Goal: Check status: Check status

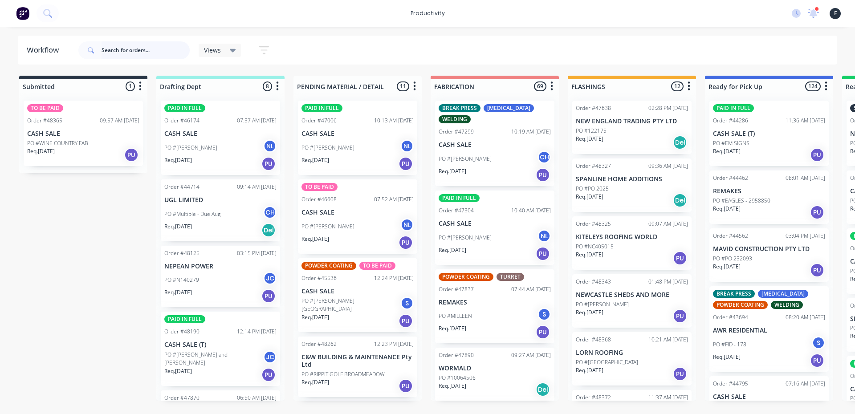
click at [118, 50] on input "text" at bounding box center [146, 50] width 88 height 18
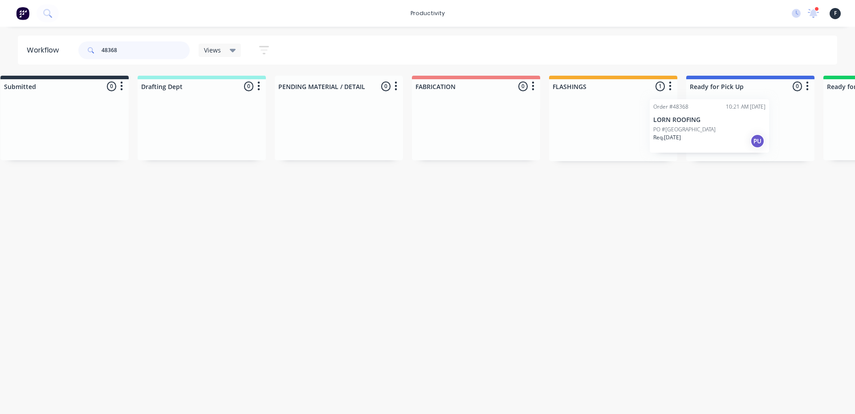
scroll to position [0, 33]
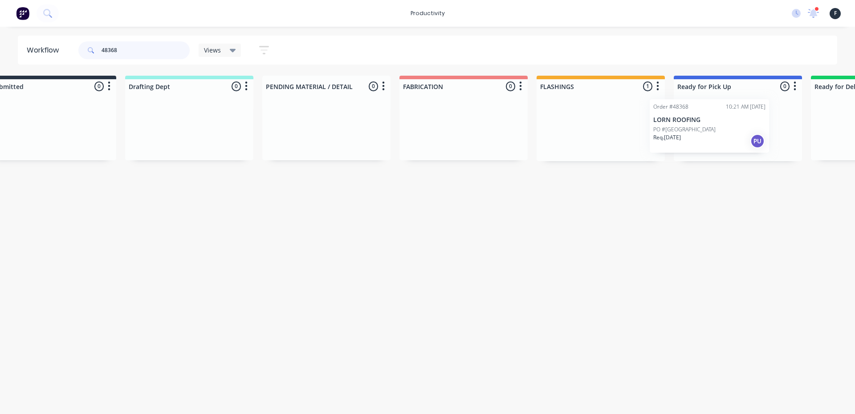
drag, startPoint x: 600, startPoint y: 130, endPoint x: 694, endPoint y: 127, distance: 94.5
click at [690, 128] on div "Submitted 0 Sort By Created date Required date Order number Customer name Most …" at bounding box center [704, 119] width 1485 height 86
type input "48368"
click at [732, 128] on div at bounding box center [736, 128] width 128 height 68
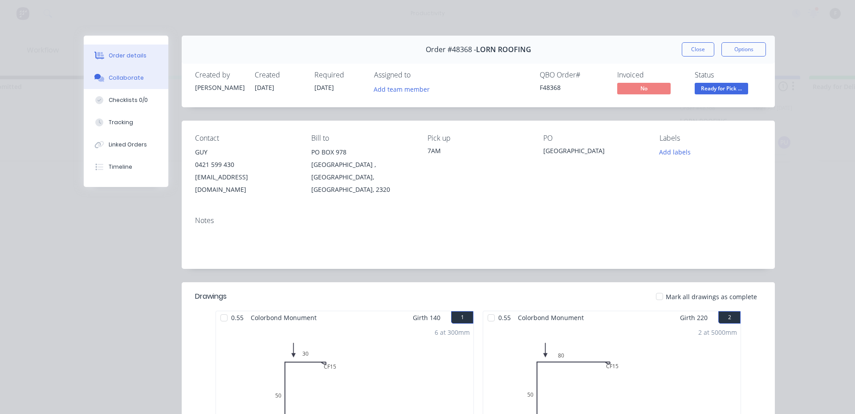
click at [158, 89] on button "Collaborate" at bounding box center [126, 78] width 85 height 22
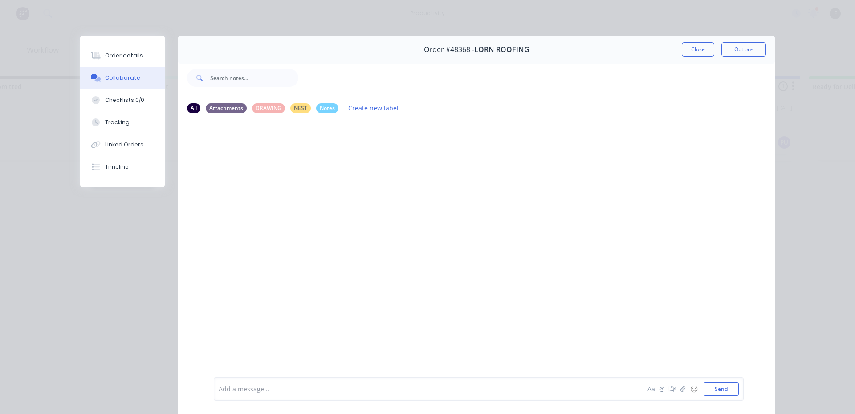
click at [263, 386] on div at bounding box center [414, 389] width 390 height 9
click at [695, 50] on button "Close" at bounding box center [698, 49] width 33 height 14
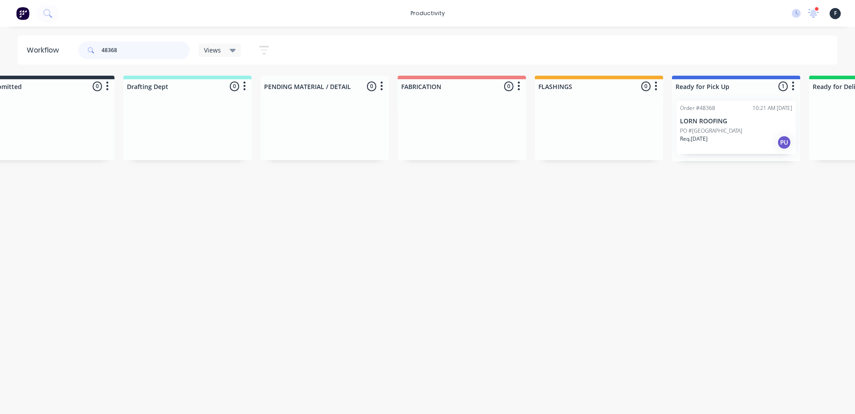
click at [145, 51] on input "48368" at bounding box center [146, 50] width 88 height 18
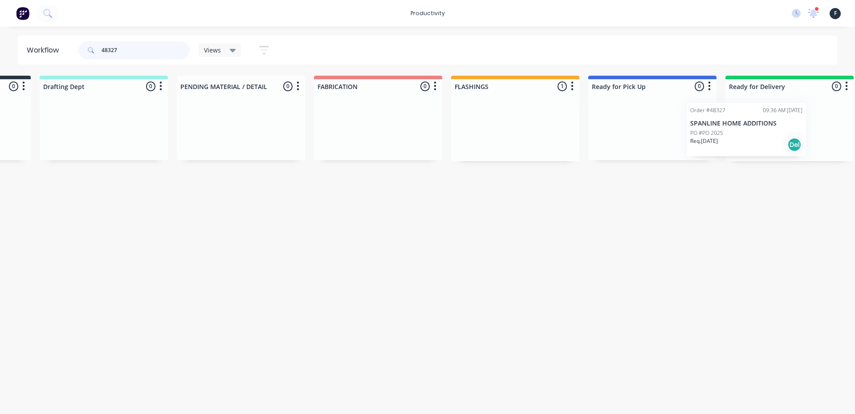
drag, startPoint x: 589, startPoint y: 130, endPoint x: 706, endPoint y: 132, distance: 117.6
click at [706, 132] on div "Submitted 0 Sort By Created date Required date Order number Customer name Most …" at bounding box center [619, 119] width 1485 height 86
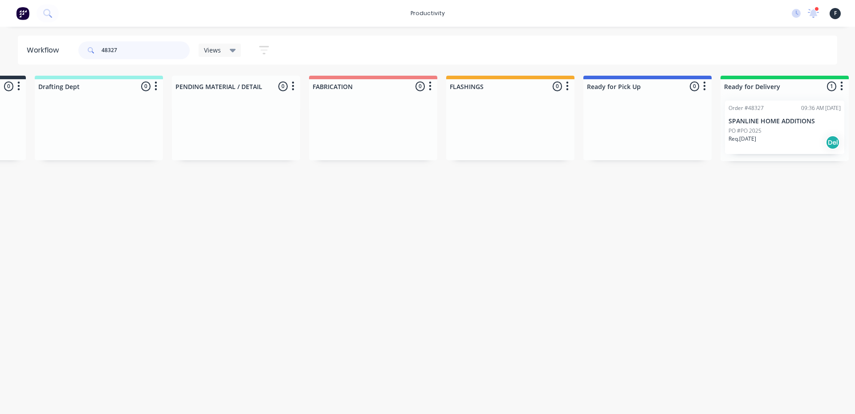
click at [154, 44] on input "48327" at bounding box center [146, 50] width 88 height 18
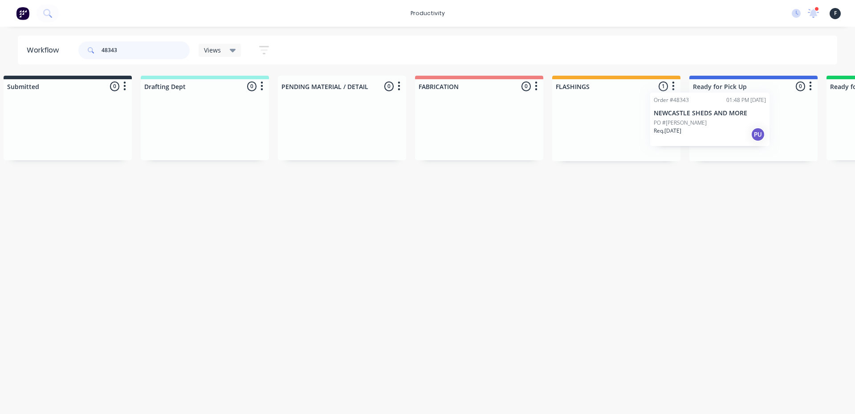
drag, startPoint x: 613, startPoint y: 134, endPoint x: 700, endPoint y: 125, distance: 86.9
click at [697, 125] on div "Submitted 0 Sort By Created date Required date Order number Customer name Most …" at bounding box center [720, 119] width 1485 height 86
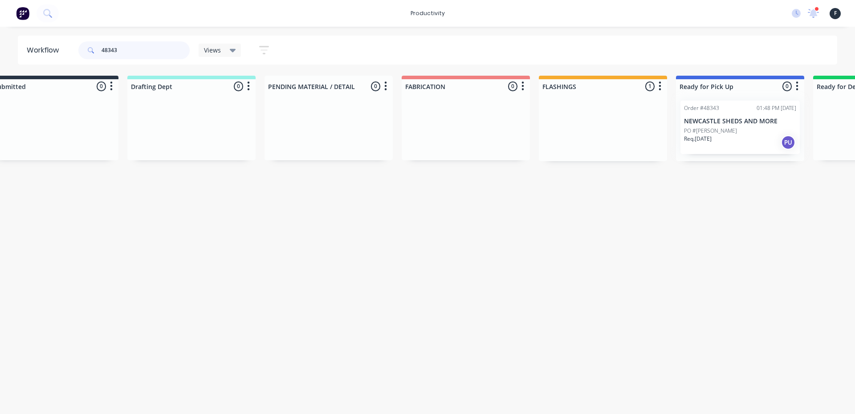
type input "48343"
click at [715, 123] on div at bounding box center [740, 128] width 128 height 68
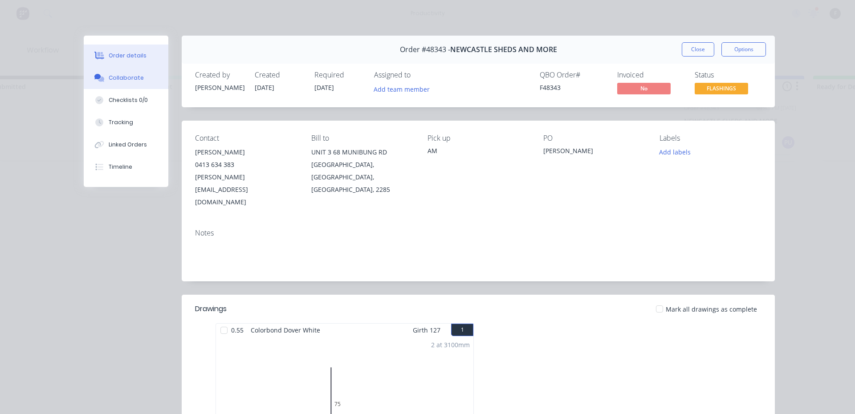
click at [143, 75] on button "Collaborate" at bounding box center [126, 78] width 85 height 22
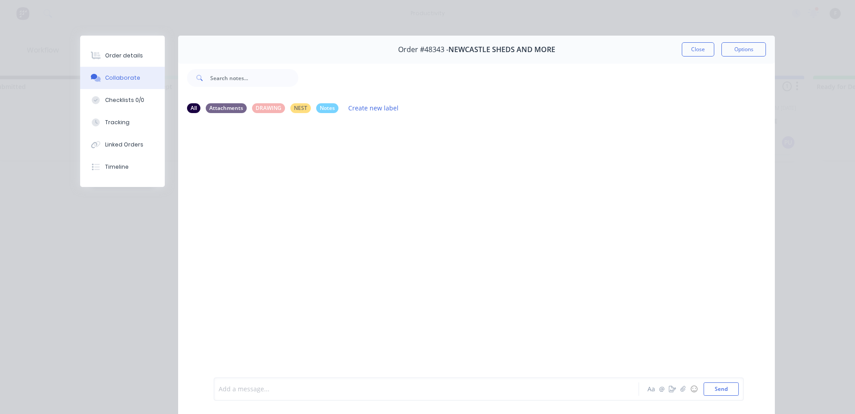
click at [257, 385] on div at bounding box center [414, 389] width 390 height 9
